Goal: Transaction & Acquisition: Purchase product/service

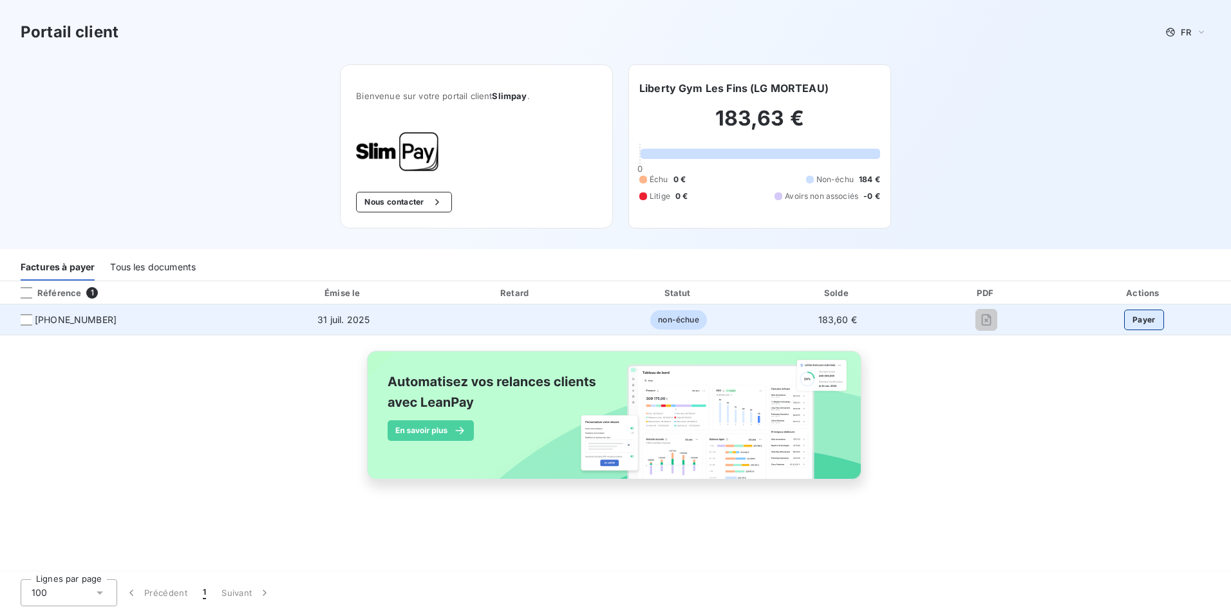
click at [1153, 315] on button "Payer" at bounding box center [1144, 320] width 40 height 21
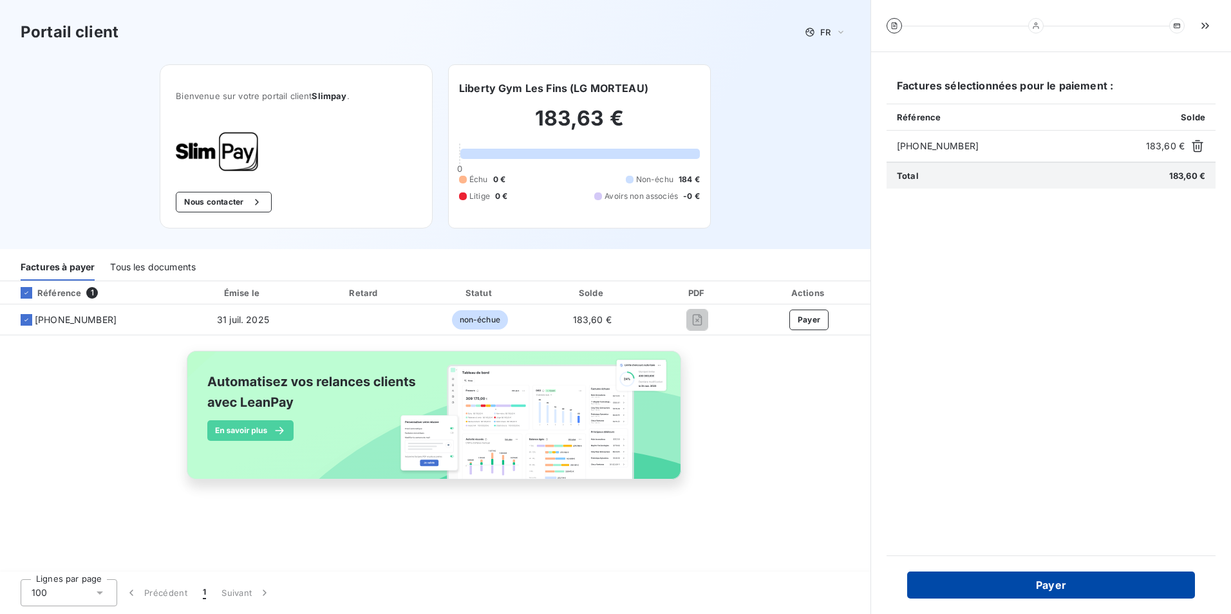
click at [1041, 580] on button "Payer" at bounding box center [1051, 585] width 288 height 27
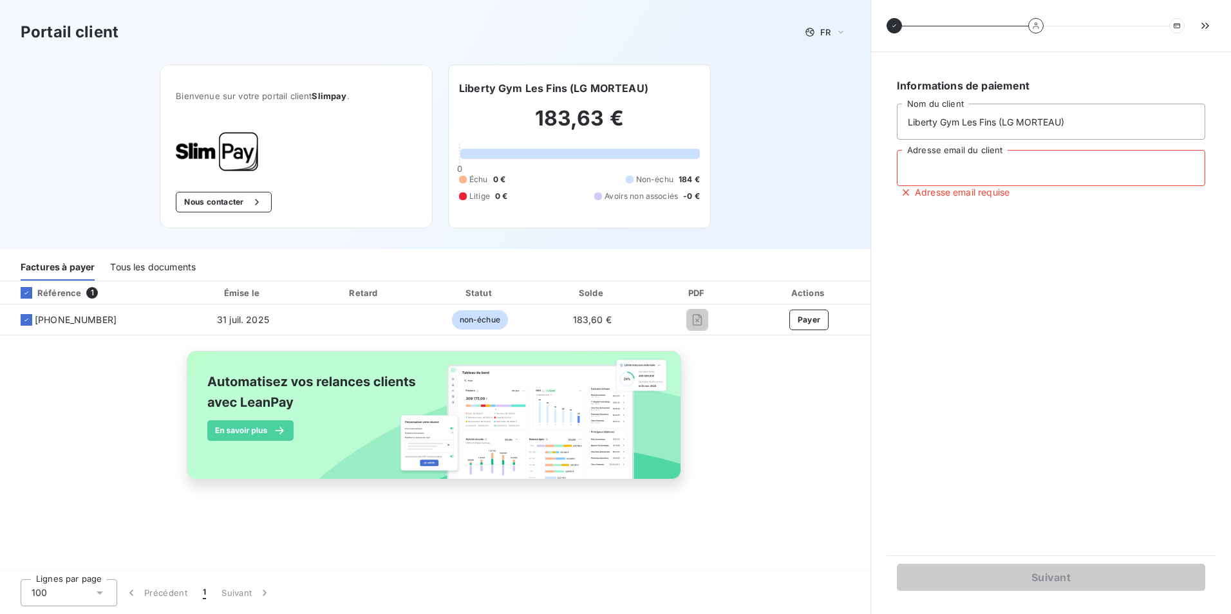
click at [943, 172] on input "Adresse email du client" at bounding box center [1051, 168] width 308 height 36
click at [1034, 165] on input "Adresse email du client" at bounding box center [1051, 168] width 308 height 36
paste input "[EMAIL_ADDRESS][DOMAIN_NAME]"
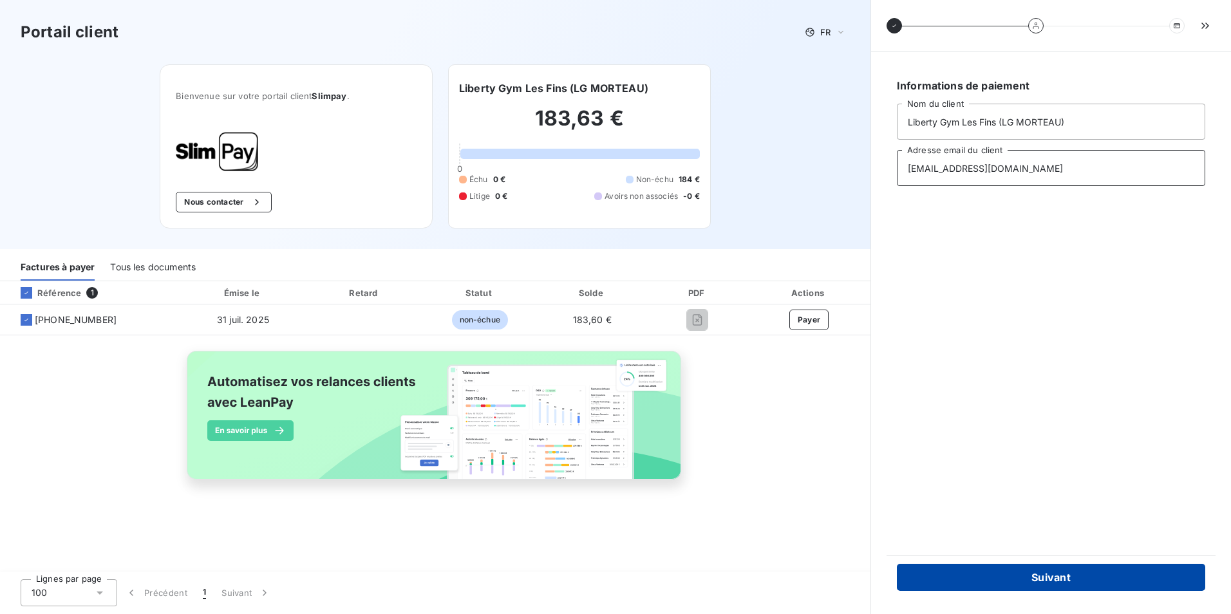
type input "[EMAIL_ADDRESS][DOMAIN_NAME]"
click at [1142, 571] on button "Suivant" at bounding box center [1051, 577] width 308 height 27
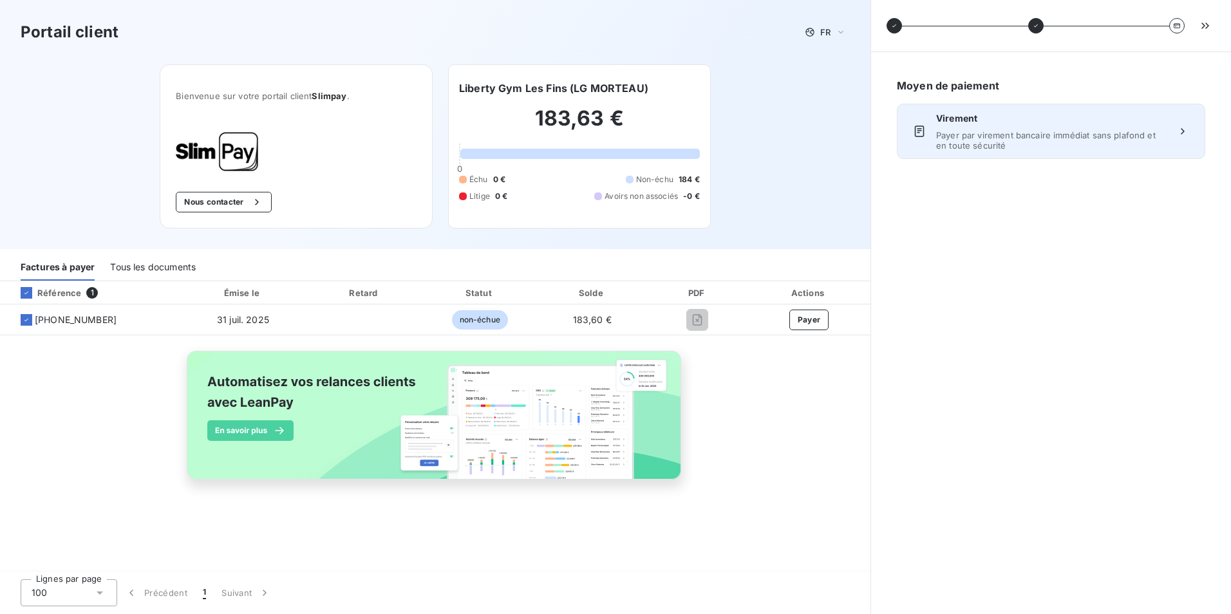
click at [1148, 134] on span "Payer par virement bancaire immédiat sans plafond et en toute sécurité" at bounding box center [1051, 140] width 230 height 21
